Goal: Check status

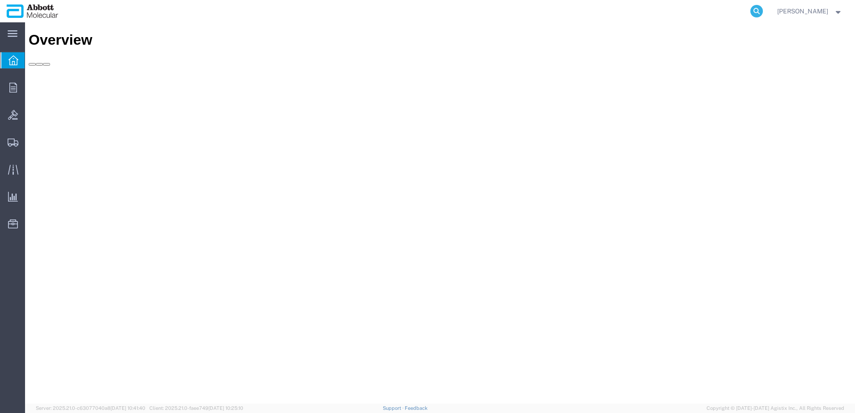
click at [763, 8] on icon at bounding box center [756, 11] width 13 height 13
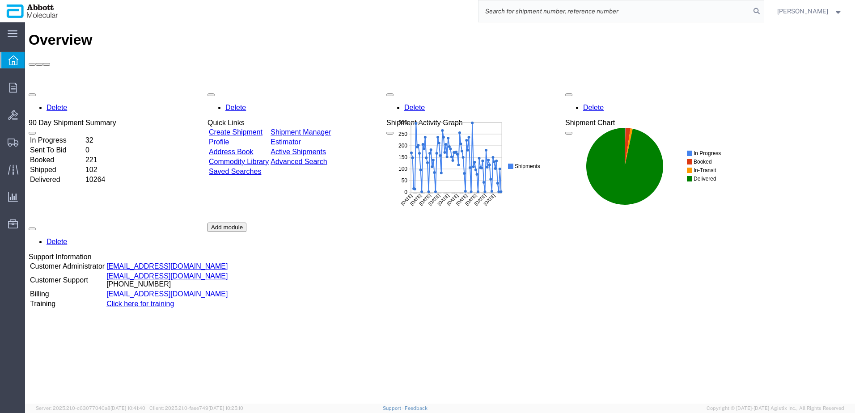
click at [703, 17] on input "search" at bounding box center [614, 10] width 272 height 21
paste input "56862112"
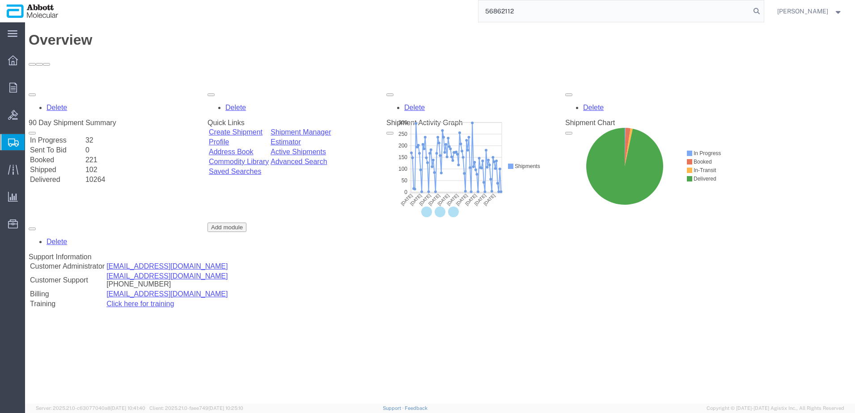
type input "56862112"
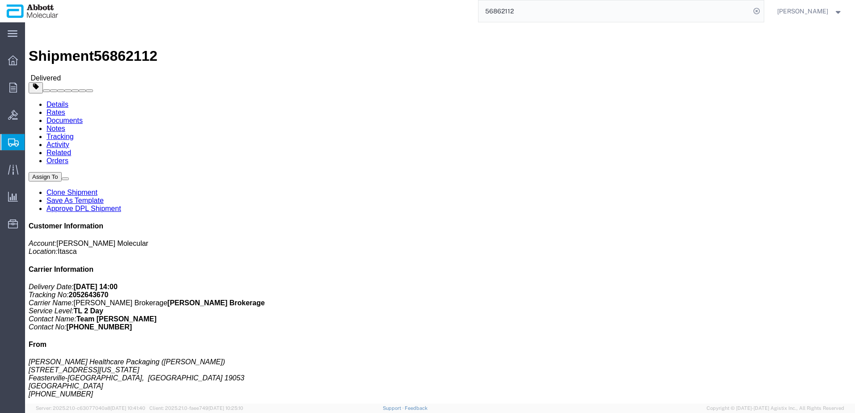
drag, startPoint x: 65, startPoint y: 36, endPoint x: 81, endPoint y: 51, distance: 22.4
click link "Rates"
